Goal: Task Accomplishment & Management: Manage account settings

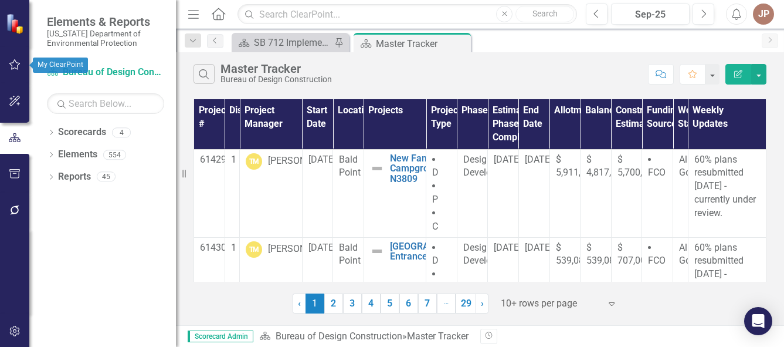
click at [15, 63] on icon "button" at bounding box center [15, 64] width 12 height 9
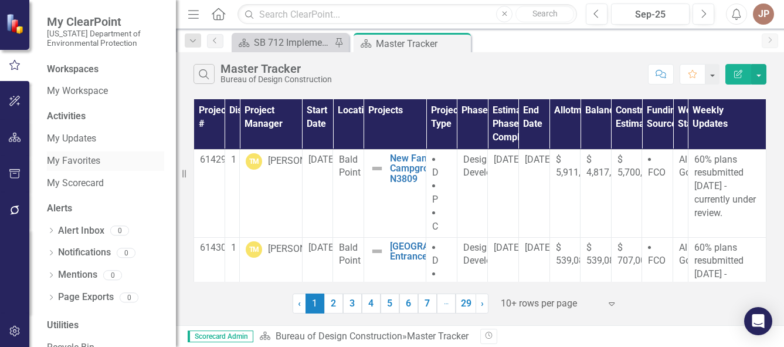
click at [89, 161] on link "My Favorites" at bounding box center [105, 160] width 117 height 13
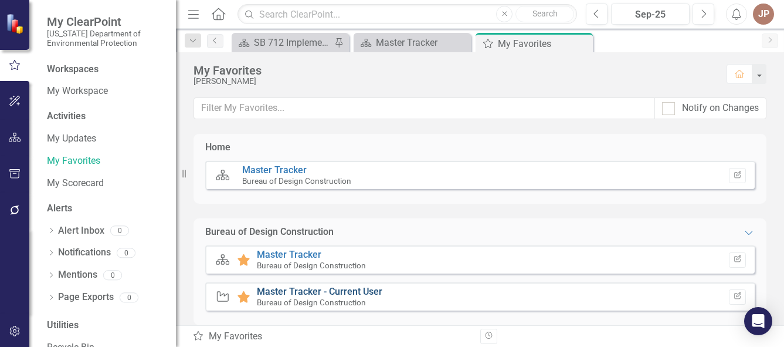
click at [306, 293] on link "Master Tracker - Current User" at bounding box center [319, 291] width 125 height 11
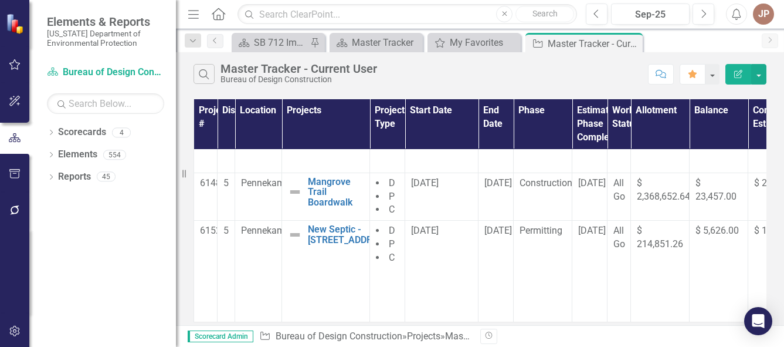
scroll to position [471, 0]
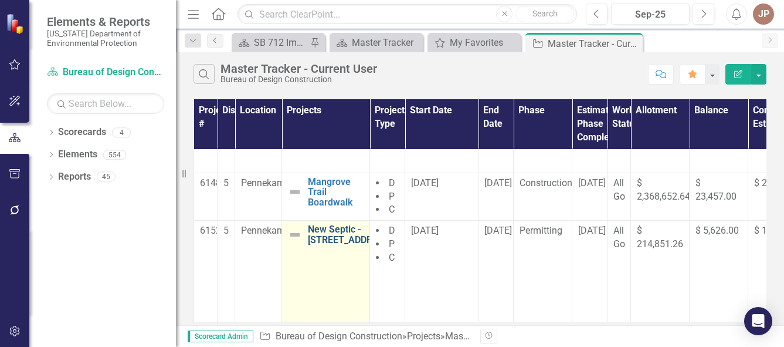
click at [323, 236] on link "New Septic - [STREET_ADDRESS]" at bounding box center [350, 234] width 84 height 21
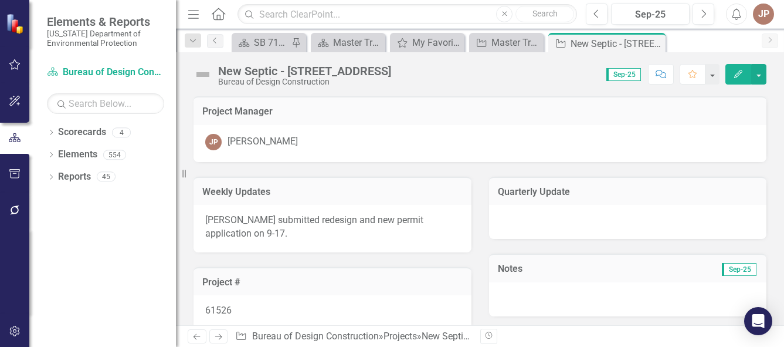
click at [736, 71] on icon "Edit" at bounding box center [738, 74] width 11 height 8
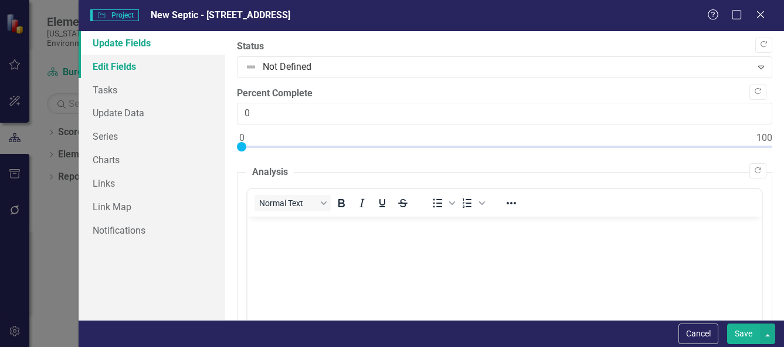
click at [133, 65] on link "Edit Fields" at bounding box center [152, 66] width 147 height 23
